Goal: Information Seeking & Learning: Learn about a topic

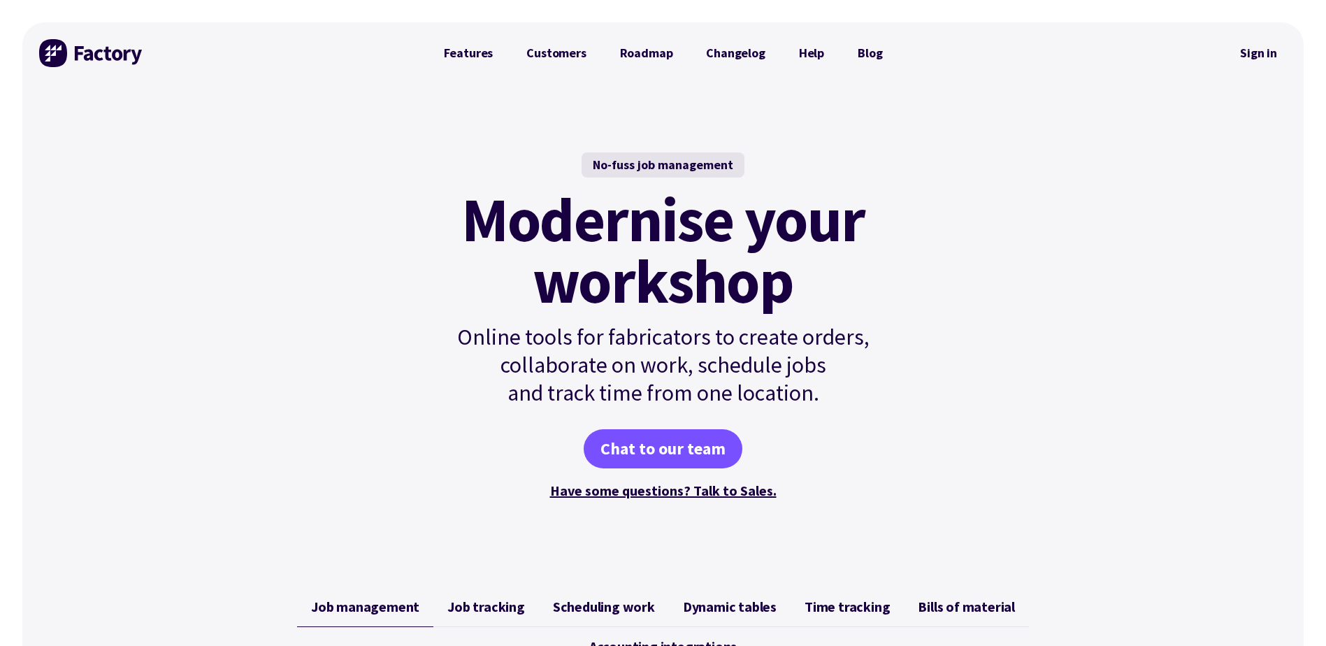
click at [387, 606] on span "Job management" at bounding box center [365, 607] width 108 height 17
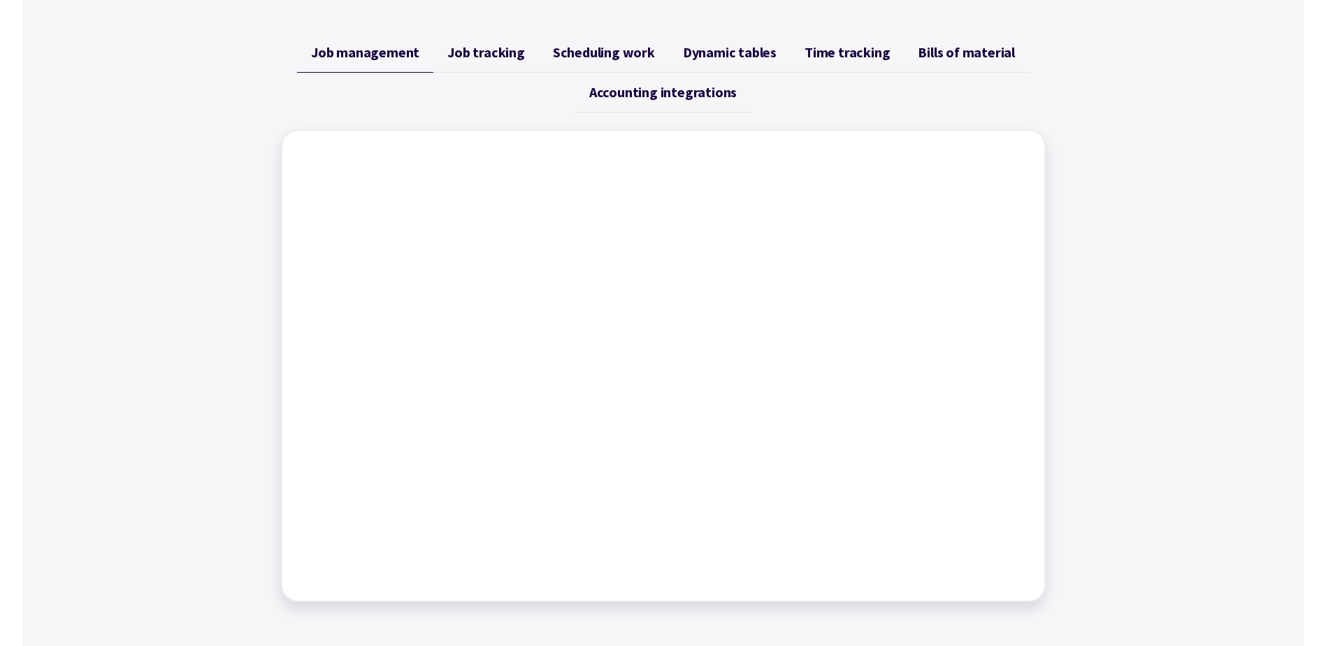
scroll to position [559, 0]
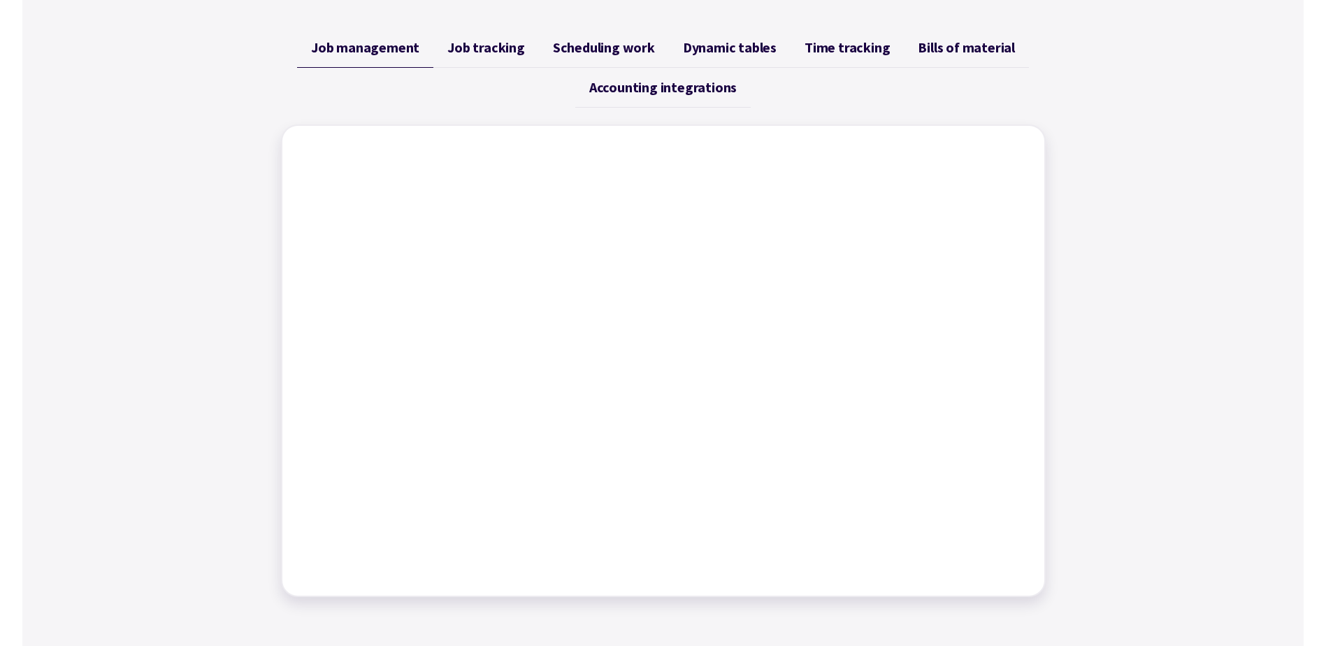
click at [508, 86] on ul "Job management Job tracking Scheduling work Dynamic tables Time tracking Bills …" at bounding box center [663, 68] width 765 height 80
click at [486, 48] on span "Job tracking" at bounding box center [487, 47] width 78 height 17
click at [592, 50] on span "Scheduling work" at bounding box center [604, 47] width 102 height 17
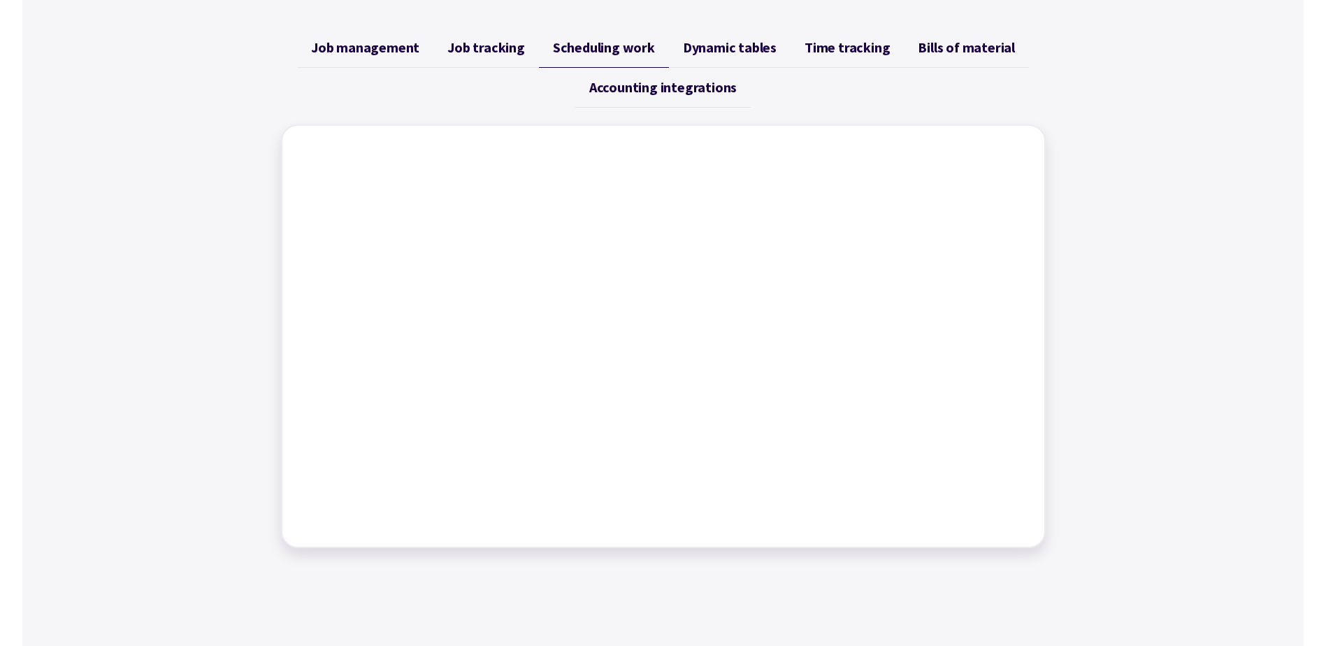
click at [719, 50] on span "Dynamic tables" at bounding box center [730, 47] width 94 height 17
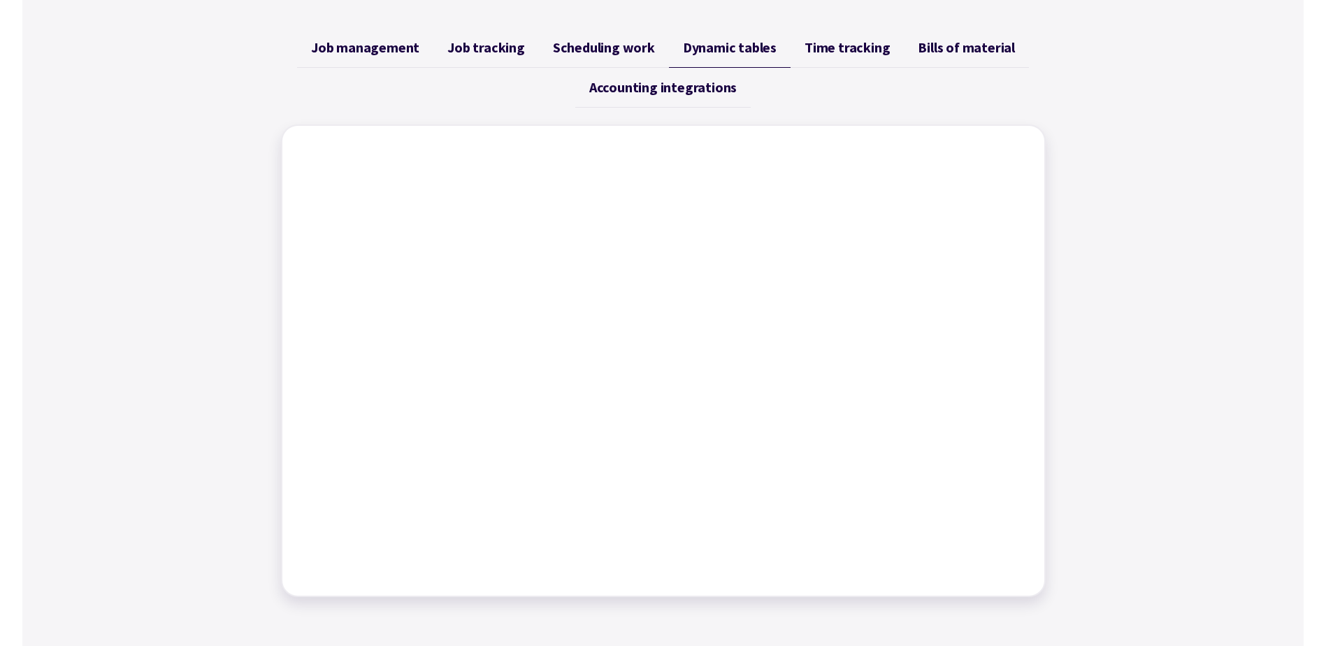
click at [833, 52] on span "Time tracking" at bounding box center [847, 47] width 85 height 17
click at [959, 45] on span "Bills of material" at bounding box center [966, 47] width 97 height 17
